Goal: Task Accomplishment & Management: Complete application form

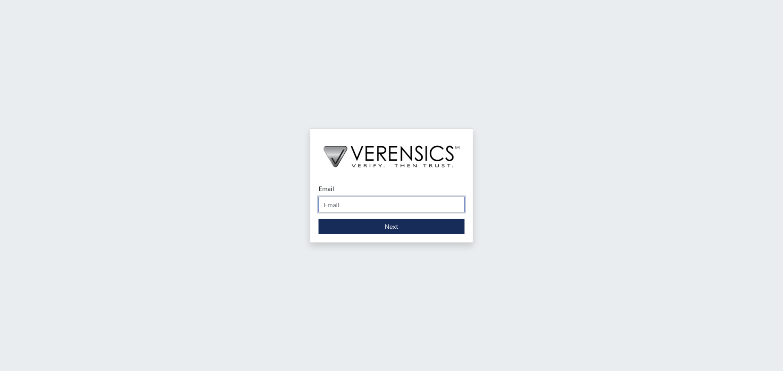
click at [382, 207] on input "Email" at bounding box center [391, 204] width 146 height 15
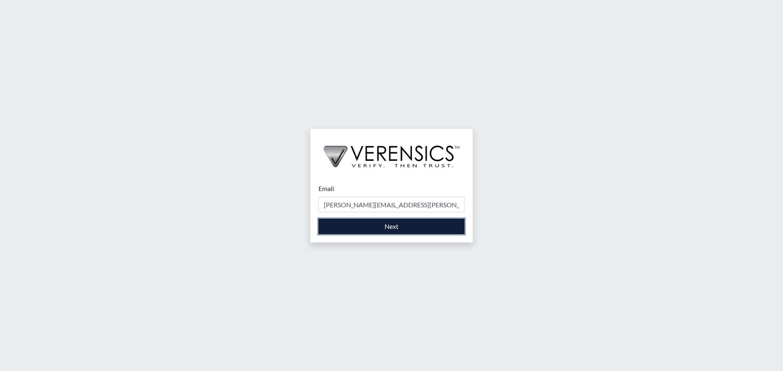
click at [417, 228] on button "Next" at bounding box center [391, 226] width 146 height 15
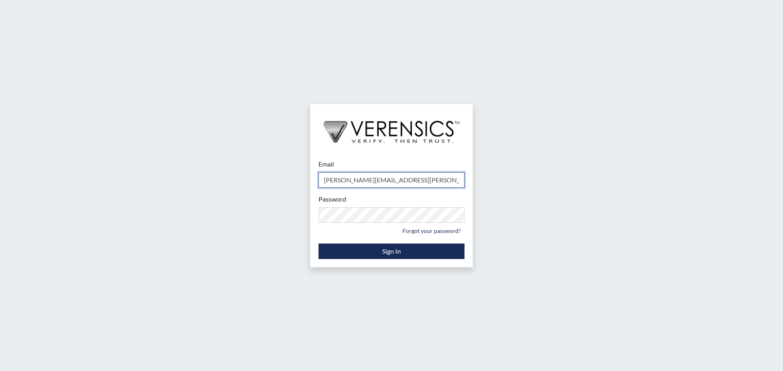
type input "[PERSON_NAME][EMAIL_ADDRESS][PERSON_NAME][DOMAIN_NAME]"
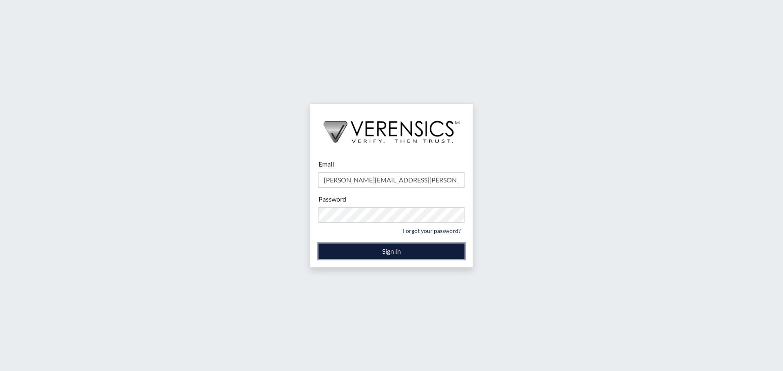
click at [391, 250] on button "Sign In" at bounding box center [391, 251] width 146 height 15
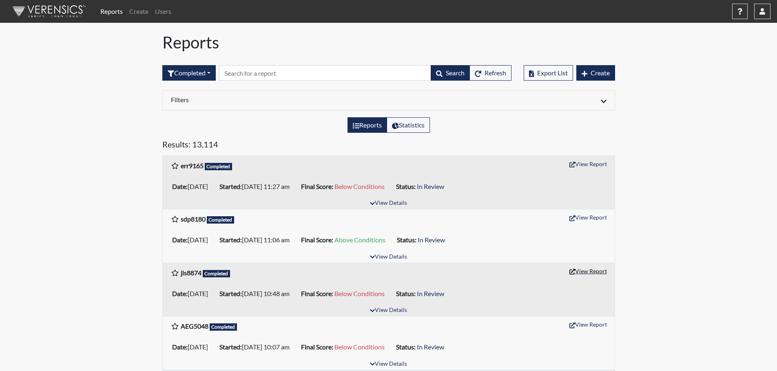
click at [598, 271] on button "View Report" at bounding box center [587, 271] width 45 height 13
click at [282, 71] on input "text" at bounding box center [325, 72] width 212 height 15
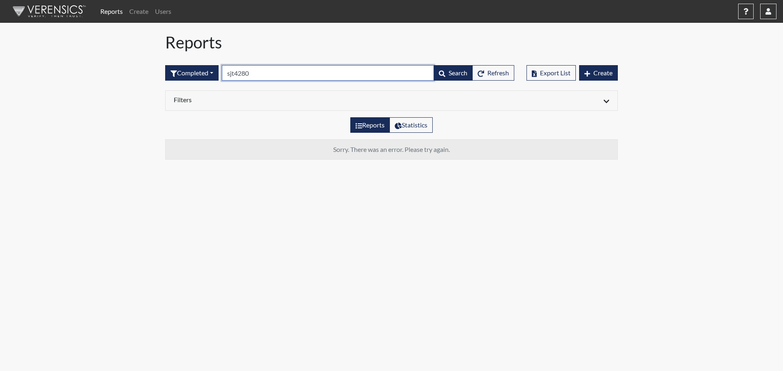
type input "sjt4280"
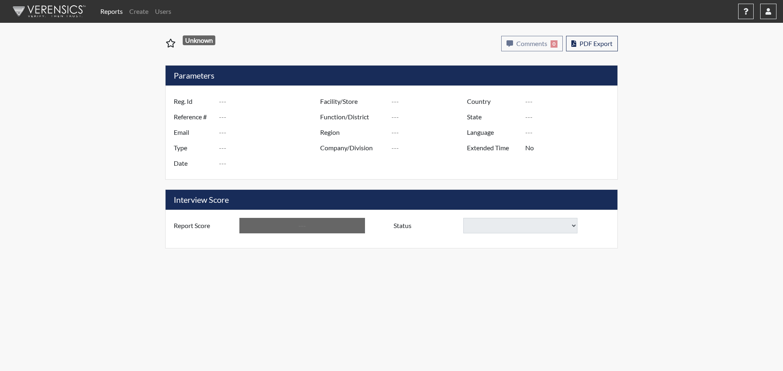
type input "jls8874"
type input "51462"
type input "---"
type input "Corrections Pre-Employment"
type input "[DATE]"
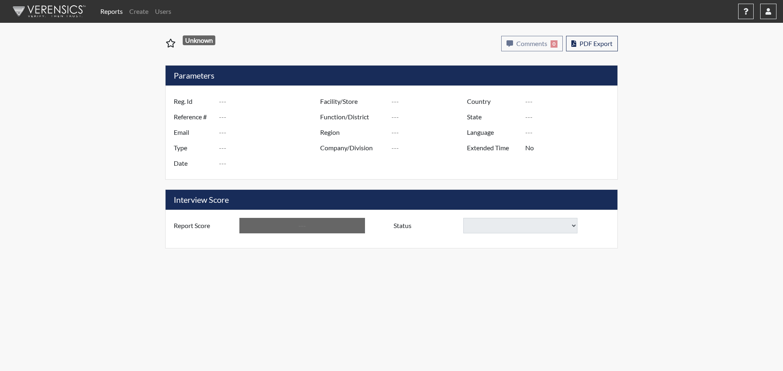
type input "[PERSON_NAME]"
type input "[GEOGRAPHIC_DATA]"
type input "[US_STATE]"
type input "English"
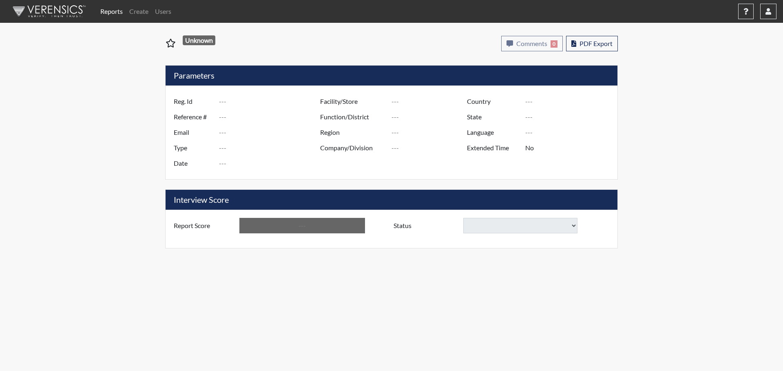
type input "Below Conditions"
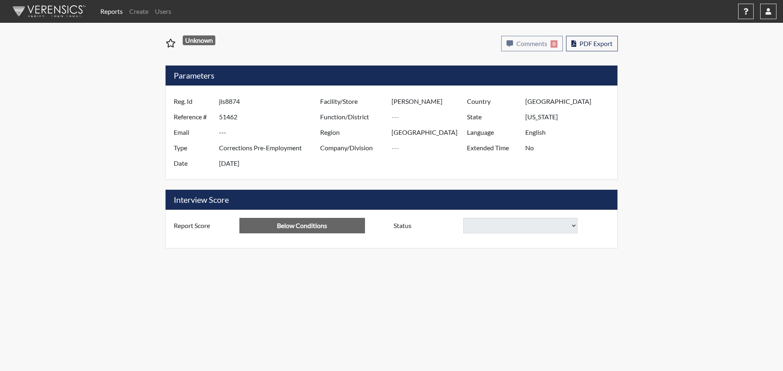
select select
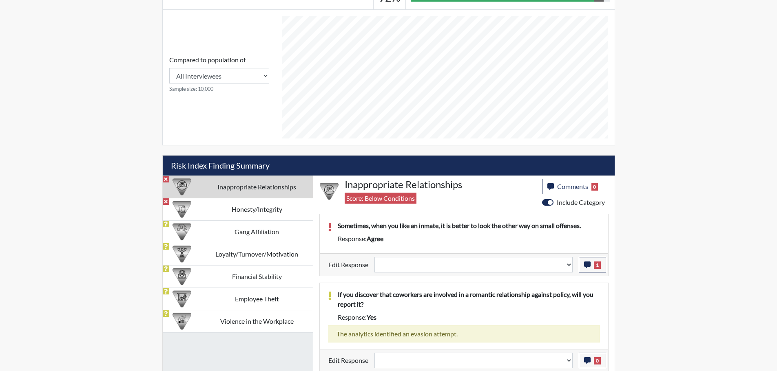
scroll to position [339, 0]
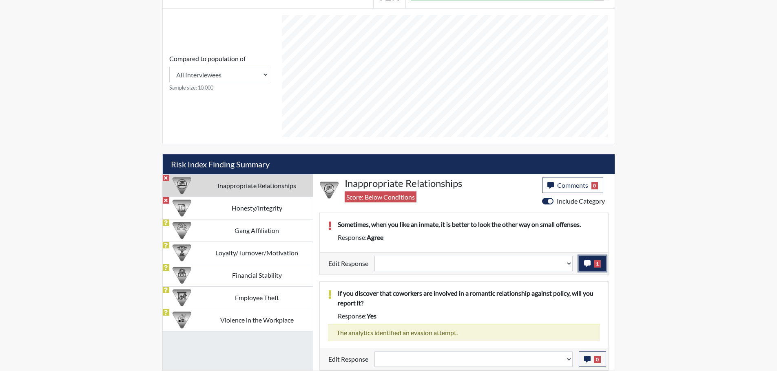
click at [590, 261] on button "1" at bounding box center [591, 263] width 27 height 15
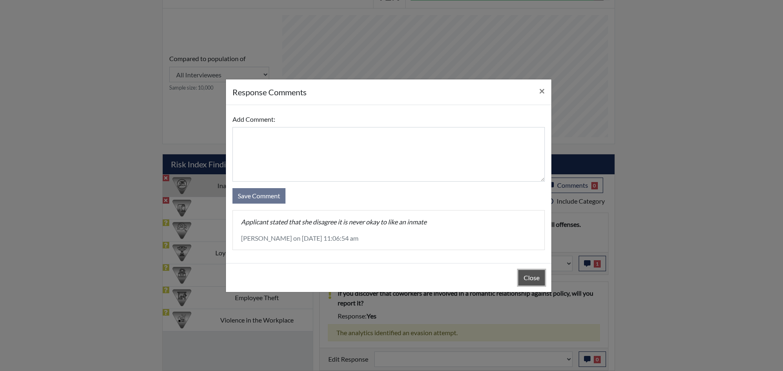
click at [541, 281] on button "Close" at bounding box center [531, 277] width 26 height 15
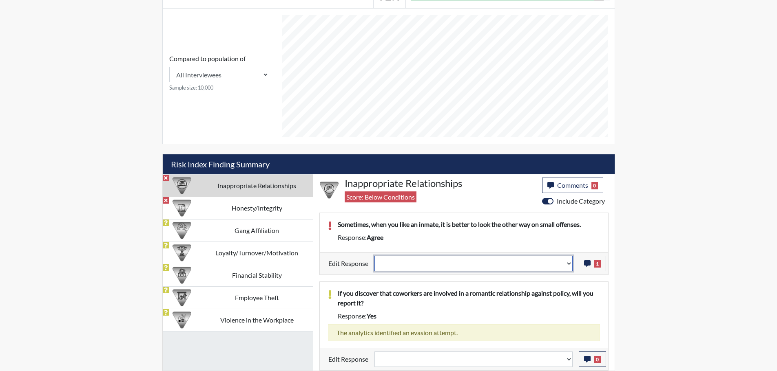
click at [568, 263] on select "Question is not relevant. Results will be updated. Reasonable explanation provi…" at bounding box center [473, 263] width 198 height 15
select select "reasonable-explanation-provided"
click at [374, 256] on select "Question is not relevant. Results will be updated. Reasonable explanation provi…" at bounding box center [473, 263] width 198 height 15
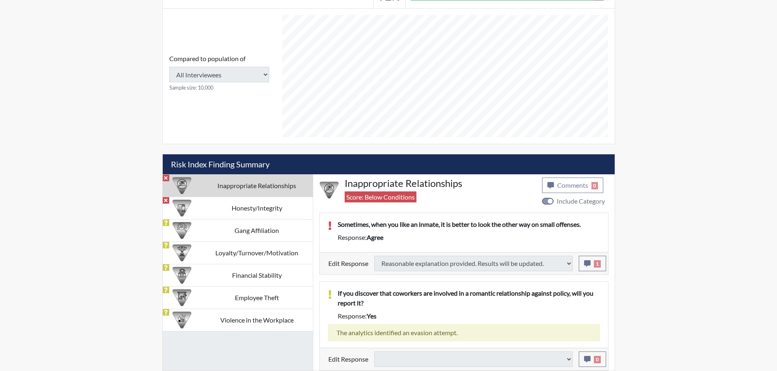
select select
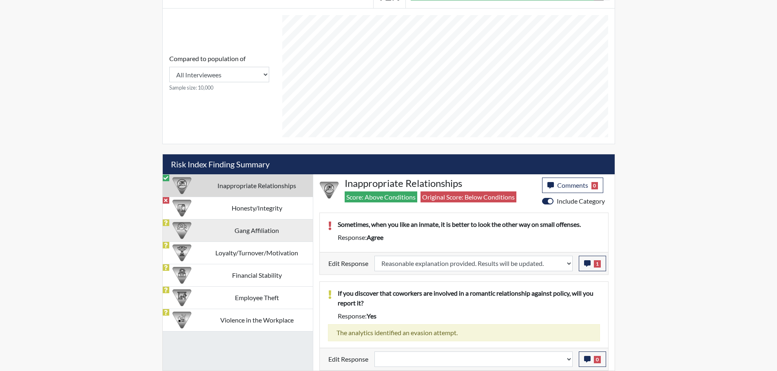
scroll to position [135, 339]
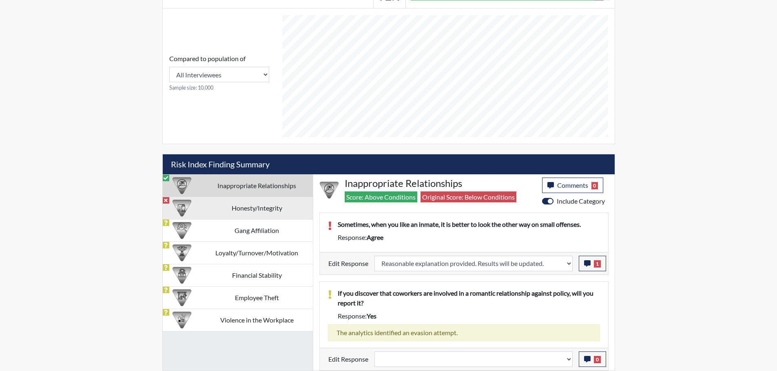
click at [279, 210] on td "Honesty/Integrity" at bounding box center [257, 208] width 112 height 22
select select
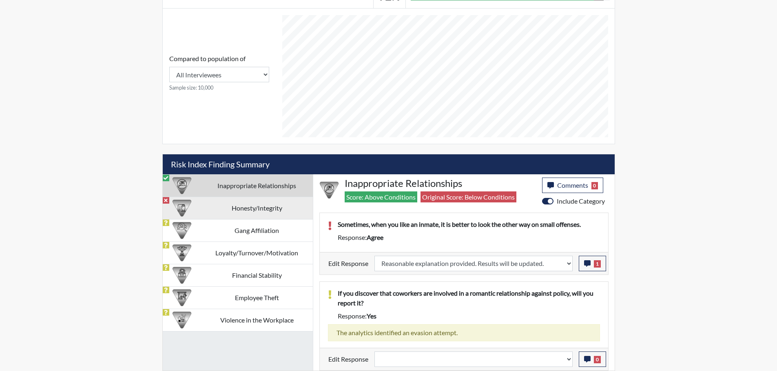
select select
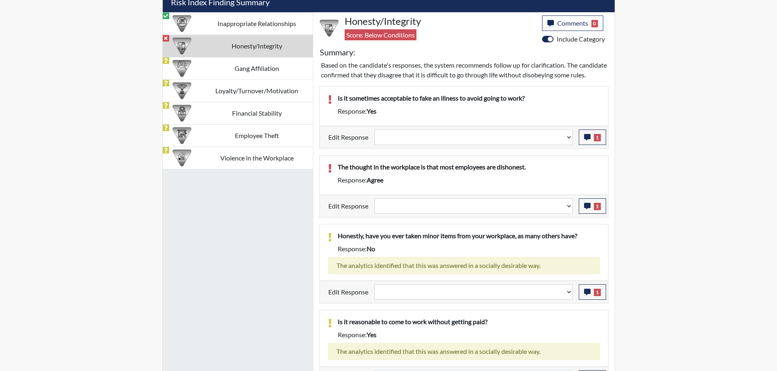
scroll to position [502, 0]
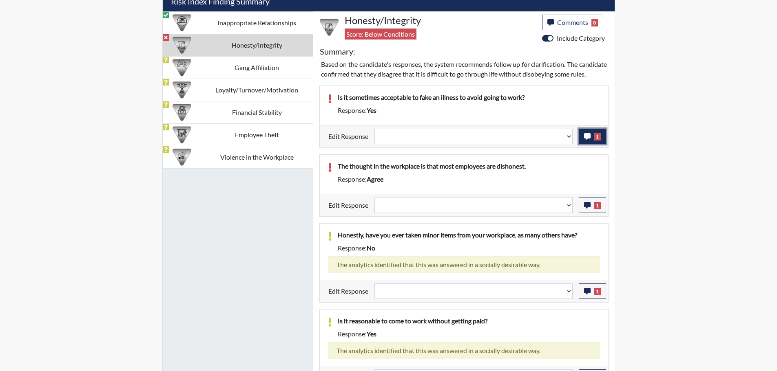
click at [589, 140] on icon "button" at bounding box center [587, 136] width 7 height 7
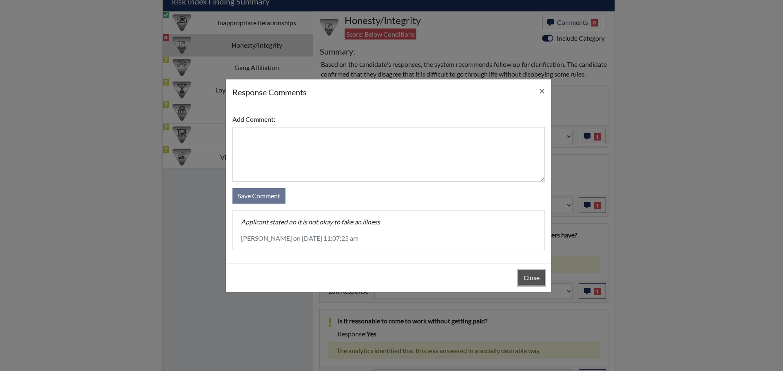
click at [536, 278] on button "Close" at bounding box center [531, 277] width 26 height 15
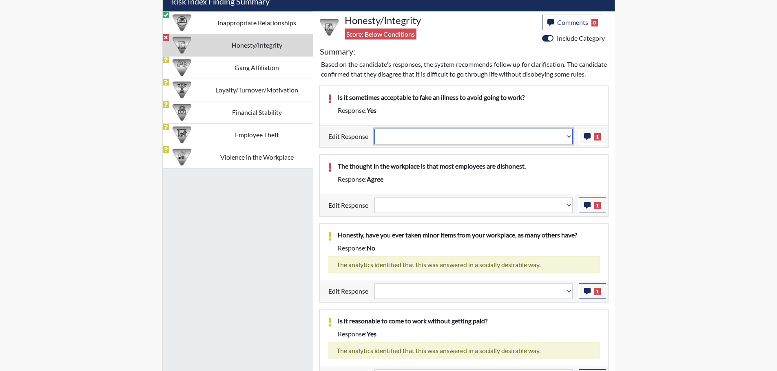
click at [568, 143] on select "Question is not relevant. Results will be updated. Reasonable explanation provi…" at bounding box center [473, 136] width 198 height 15
select select "reasonable-explanation-provided"
click at [374, 138] on select "Question is not relevant. Results will be updated. Reasonable explanation provi…" at bounding box center [473, 136] width 198 height 15
select select
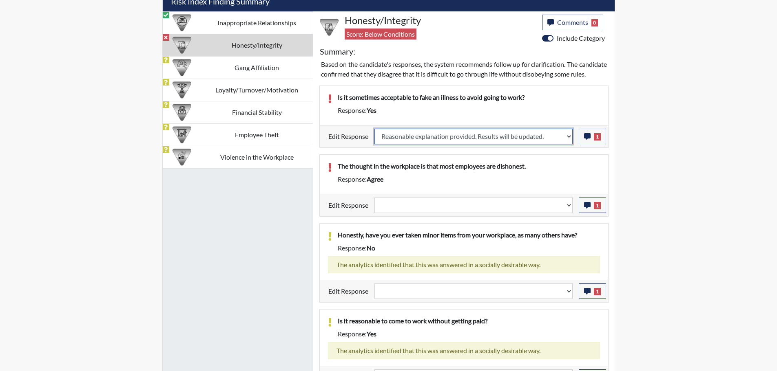
select select
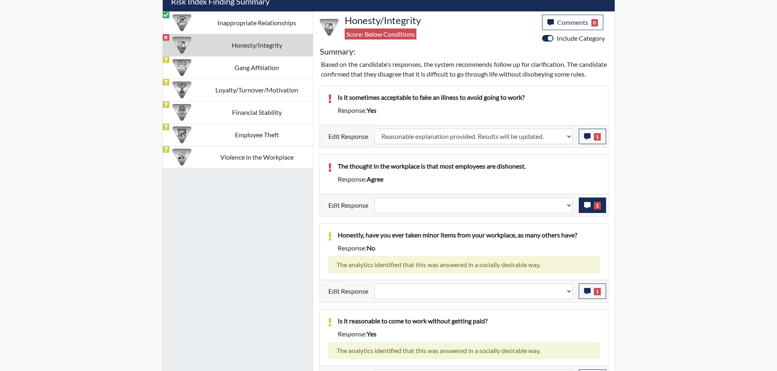
select select
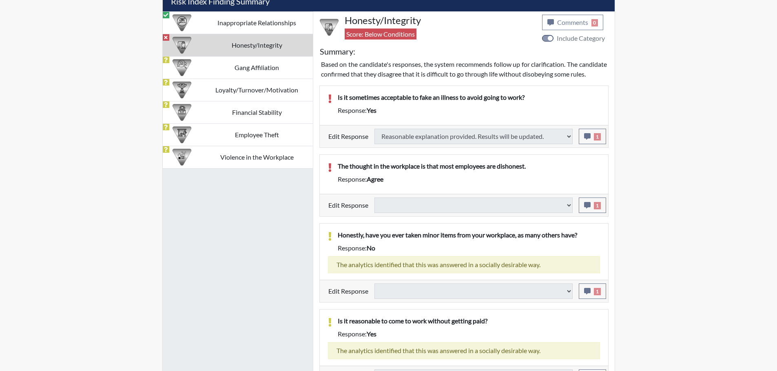
type input "Above Conditions"
select select
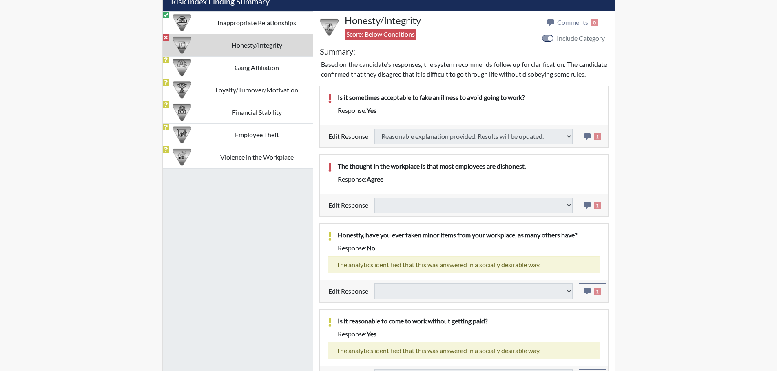
select select
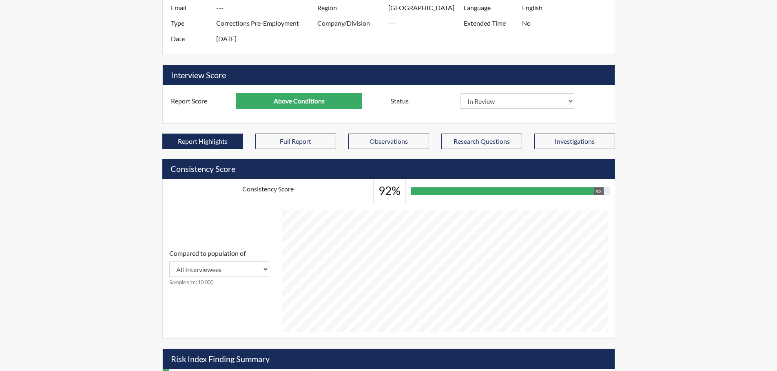
scroll to position [13, 0]
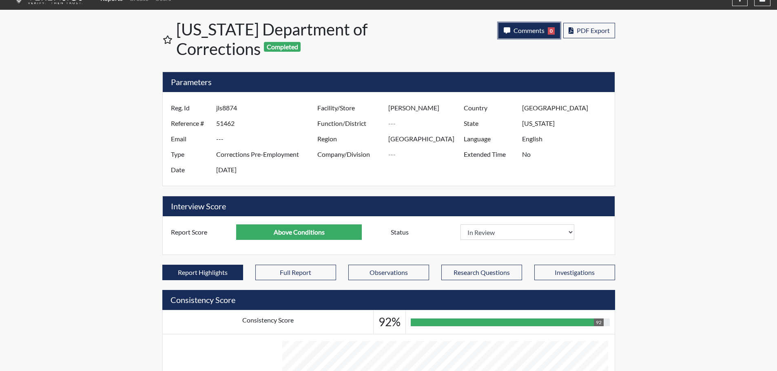
click at [539, 31] on span "Comments" at bounding box center [528, 30] width 31 height 8
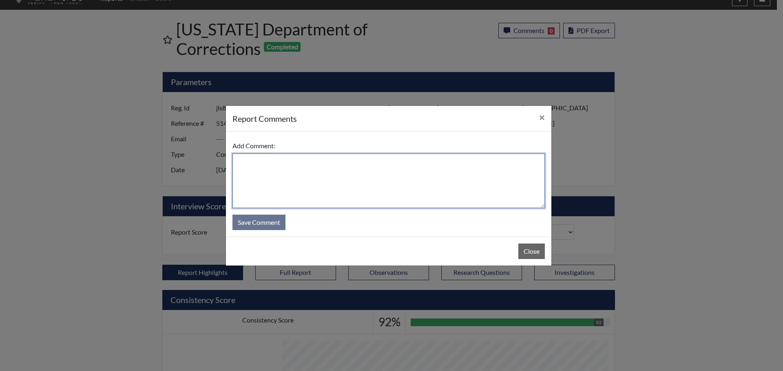
click at [437, 168] on textarea at bounding box center [388, 181] width 312 height 55
type textarea "SL 9/25/25"
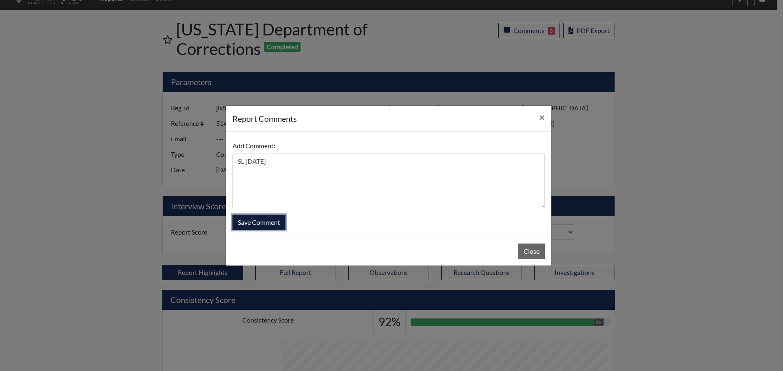
click at [268, 223] on button "Save Comment" at bounding box center [258, 222] width 53 height 15
select select
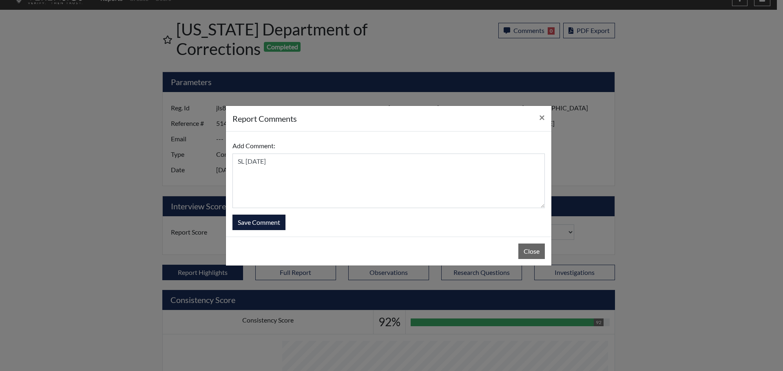
select select
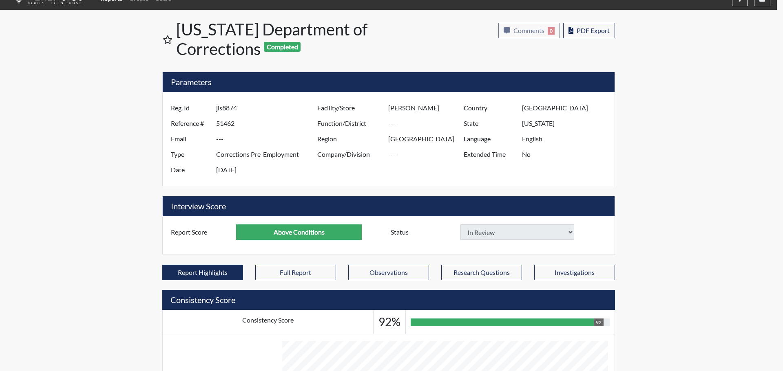
select select
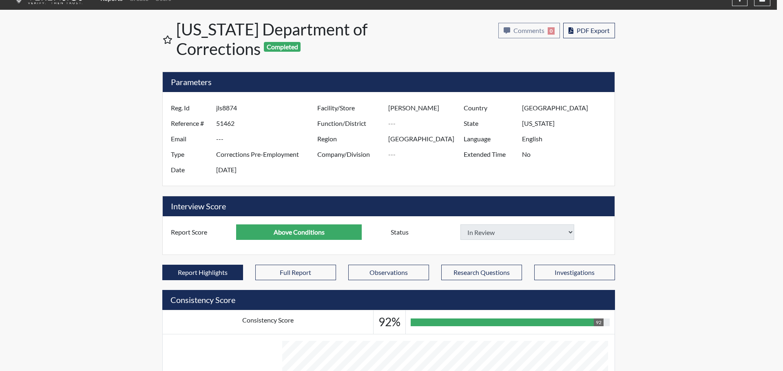
select select
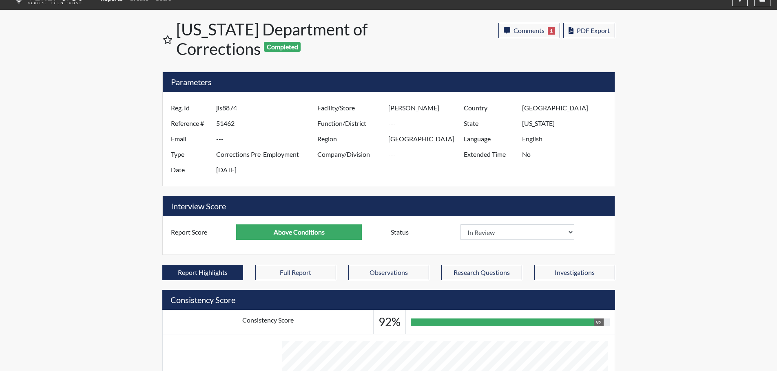
scroll to position [135, 339]
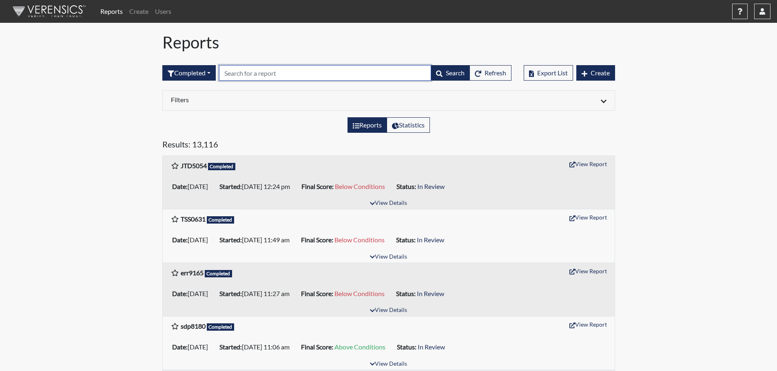
click at [281, 71] on input "text" at bounding box center [325, 72] width 212 height 15
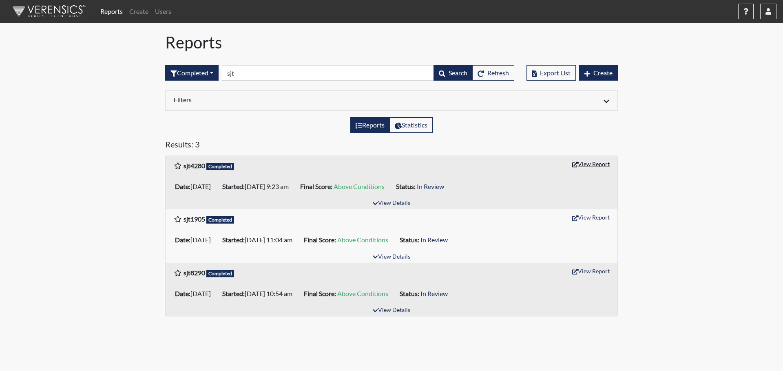
click at [597, 161] on button "View Report" at bounding box center [590, 164] width 45 height 13
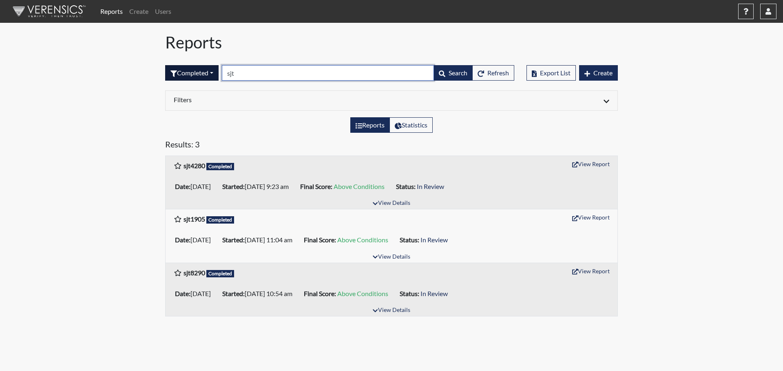
drag, startPoint x: 244, startPoint y: 74, endPoint x: 198, endPoint y: 68, distance: 46.4
click at [199, 68] on form "Completed All Created Sent by email In Progress Declined Completed sjt Search R…" at bounding box center [339, 72] width 349 height 15
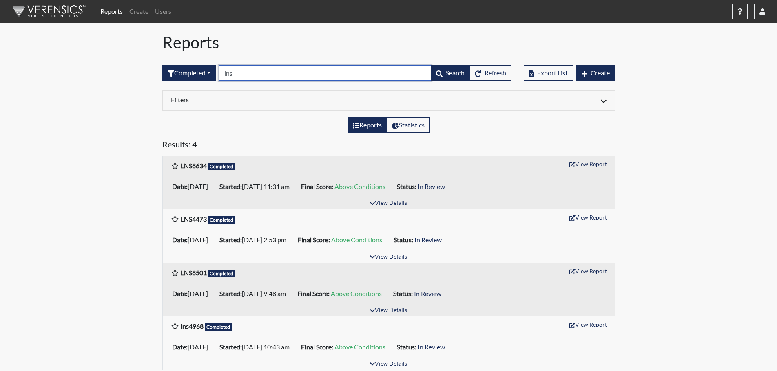
type input "lns"
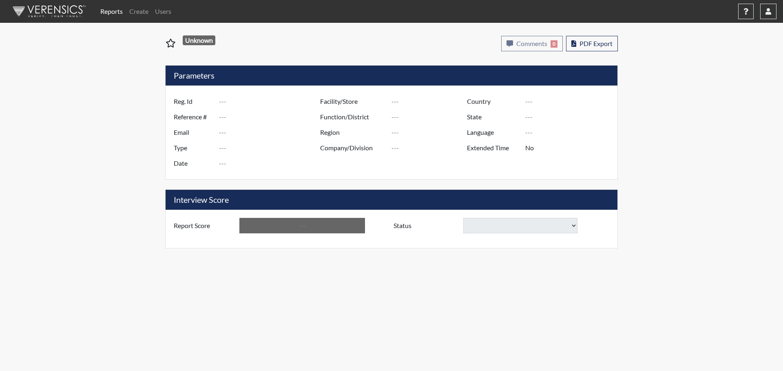
type input "sjt4280"
type input "51402"
type input "---"
type input "Corrections Pre-Employment"
type input "Sep 22, 2025"
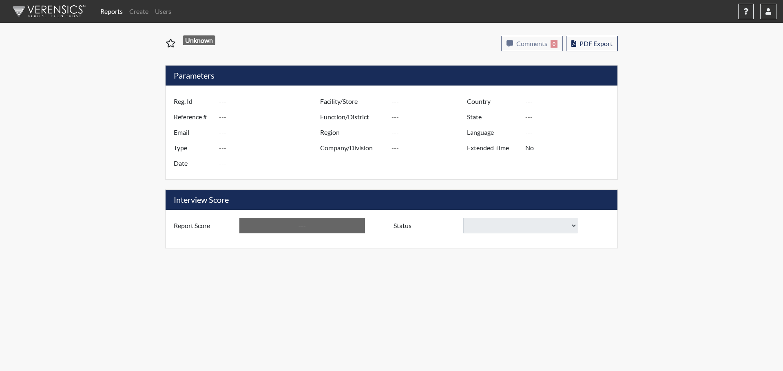
type input "Pulaski SP"
type input "[GEOGRAPHIC_DATA]"
type input "[US_STATE]"
type input "English"
type input "Above Conditions"
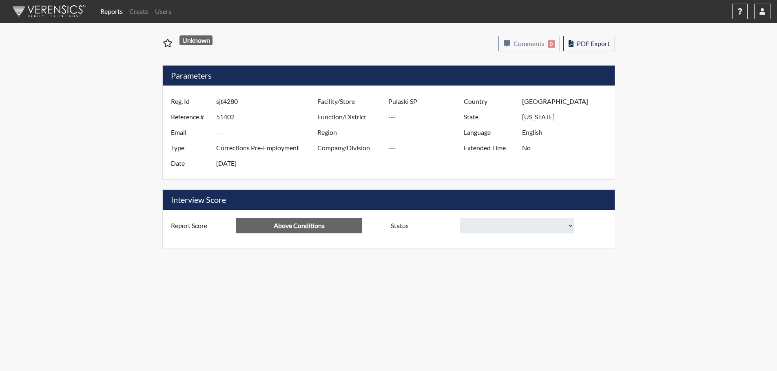
select select "reasonable-explanation-provided"
select select
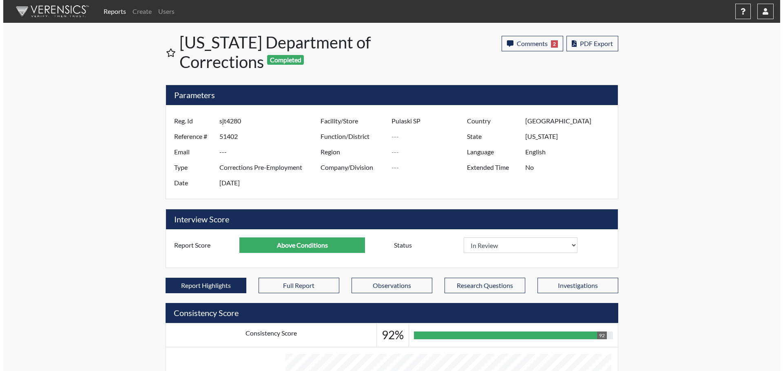
scroll to position [135, 339]
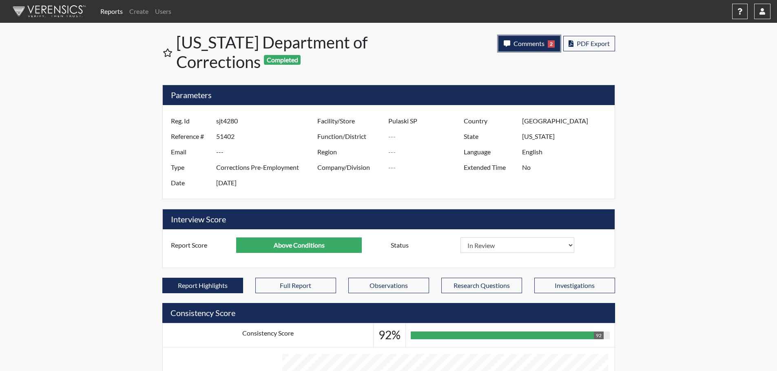
click at [521, 42] on span "Comments" at bounding box center [528, 44] width 31 height 8
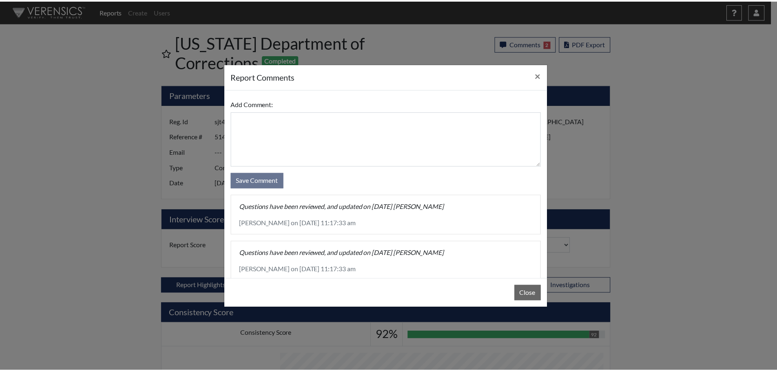
scroll to position [15, 0]
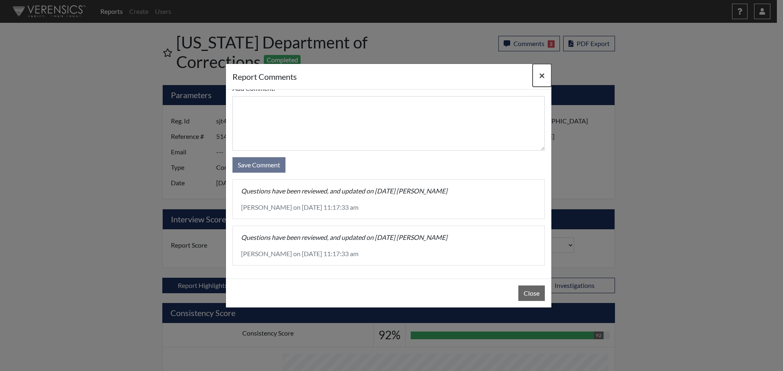
click at [542, 76] on span "×" at bounding box center [542, 75] width 6 height 12
